Goal: Browse casually

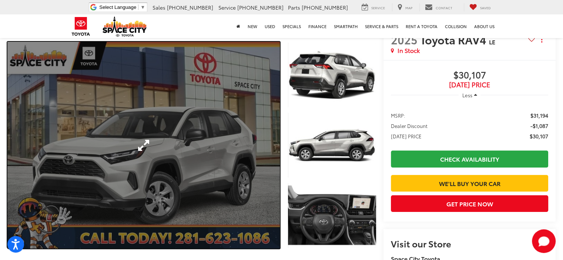
click at [236, 154] on link "Expand Photo 0" at bounding box center [143, 145] width 273 height 207
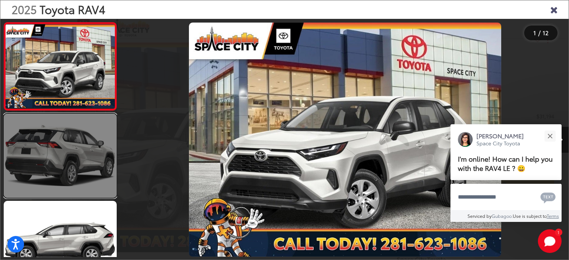
drag, startPoint x: 110, startPoint y: 136, endPoint x: 101, endPoint y: 149, distance: 15.9
click at [110, 136] on link at bounding box center [60, 156] width 113 height 85
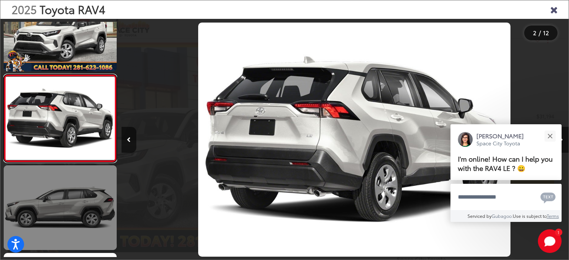
scroll to position [0, 447]
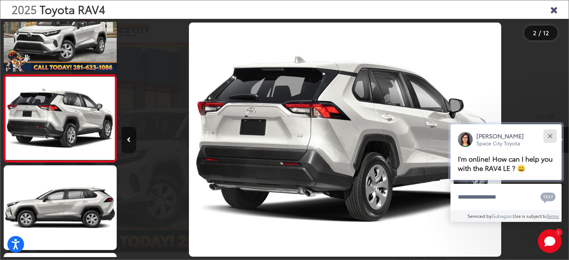
click at [549, 137] on div "Close" at bounding box center [549, 136] width 5 height 5
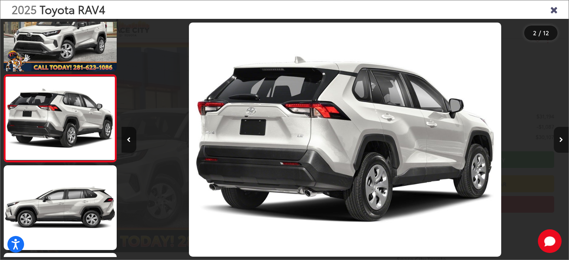
click at [560, 140] on icon "Next image" at bounding box center [561, 139] width 4 height 5
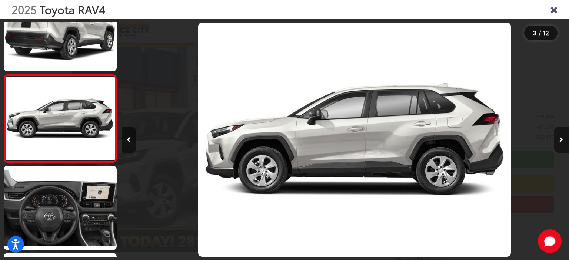
scroll to position [0, 894]
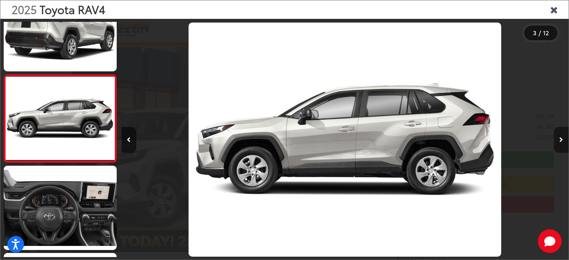
click at [560, 140] on icon "Next image" at bounding box center [561, 139] width 4 height 5
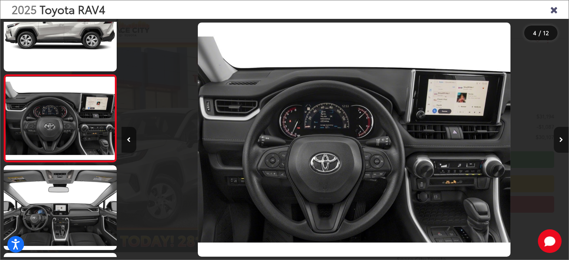
scroll to position [0, 1341]
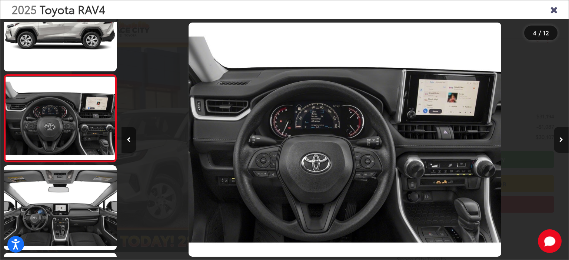
click at [560, 140] on icon "Next image" at bounding box center [561, 139] width 4 height 5
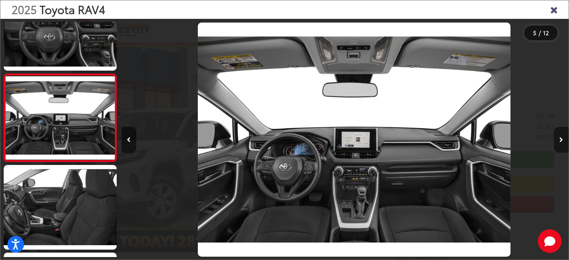
scroll to position [0, 1789]
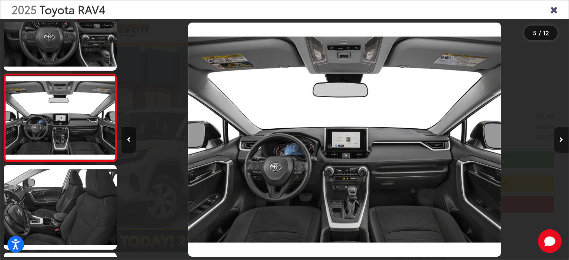
click at [560, 140] on icon "Next image" at bounding box center [561, 139] width 4 height 5
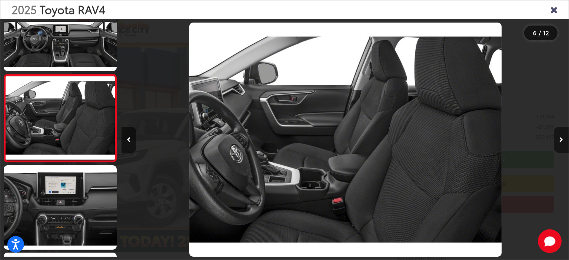
scroll to position [0, 2236]
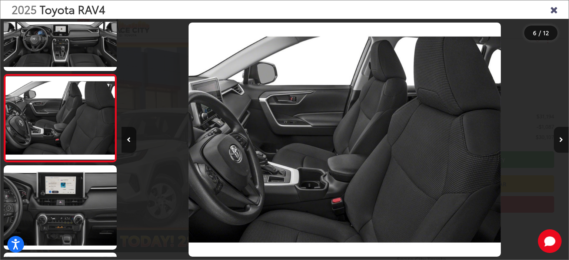
click at [560, 140] on icon "Next image" at bounding box center [561, 139] width 4 height 5
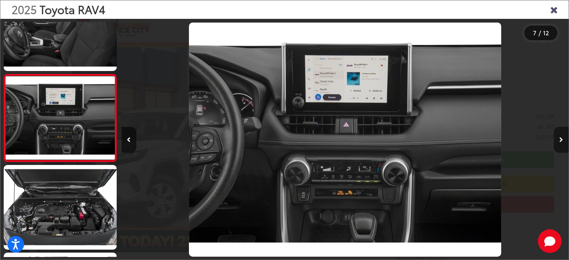
scroll to position [0, 2683]
click at [560, 140] on icon "Next image" at bounding box center [561, 139] width 4 height 5
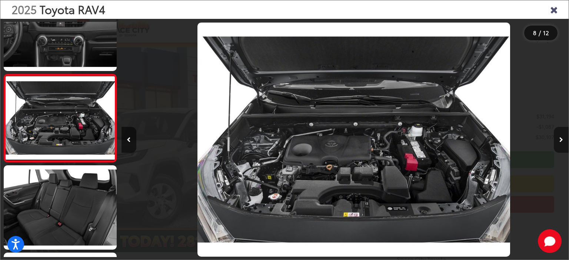
scroll to position [0, 3130]
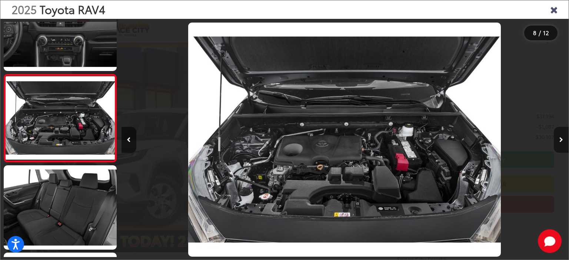
click at [560, 140] on icon "Next image" at bounding box center [561, 139] width 4 height 5
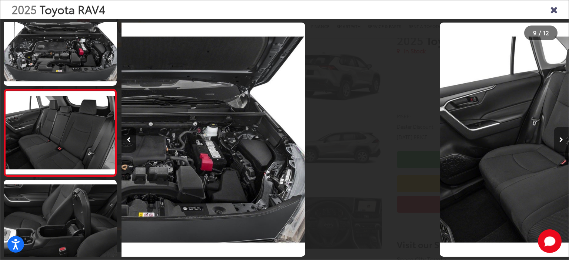
scroll to position [0, 0]
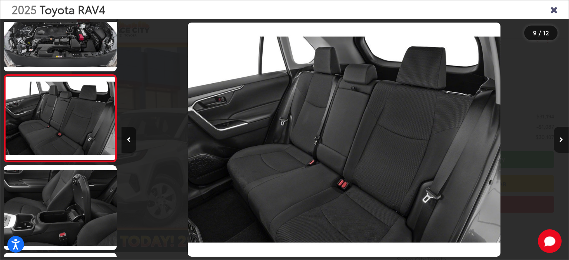
click at [560, 140] on icon "Next image" at bounding box center [561, 139] width 4 height 5
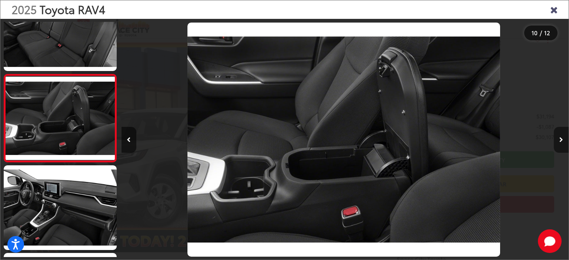
click at [560, 140] on icon "Next image" at bounding box center [561, 139] width 4 height 5
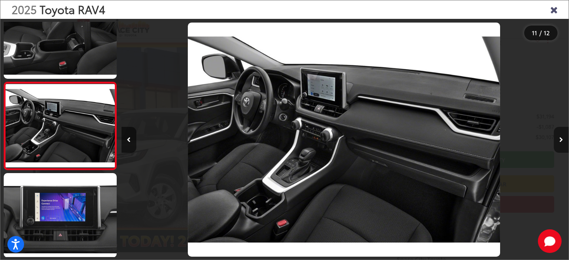
click at [560, 140] on icon "Next image" at bounding box center [561, 139] width 4 height 5
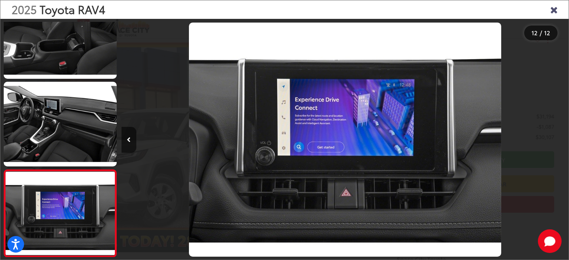
click at [560, 140] on div at bounding box center [513, 140] width 112 height 242
